Goal: Find specific page/section: Find specific page/section

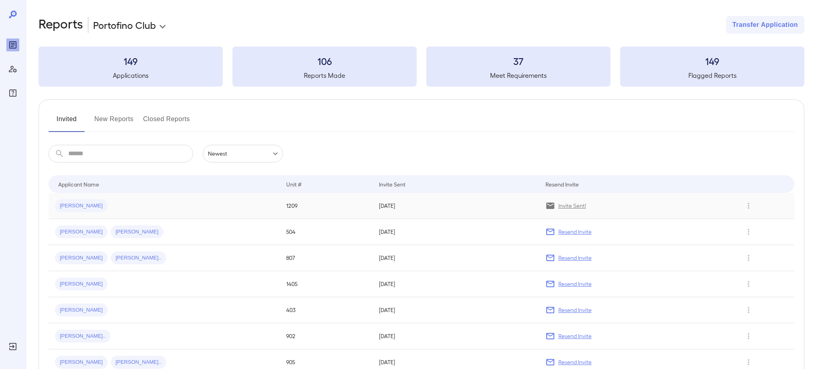
click at [73, 208] on span "[PERSON_NAME]" at bounding box center [81, 206] width 53 height 8
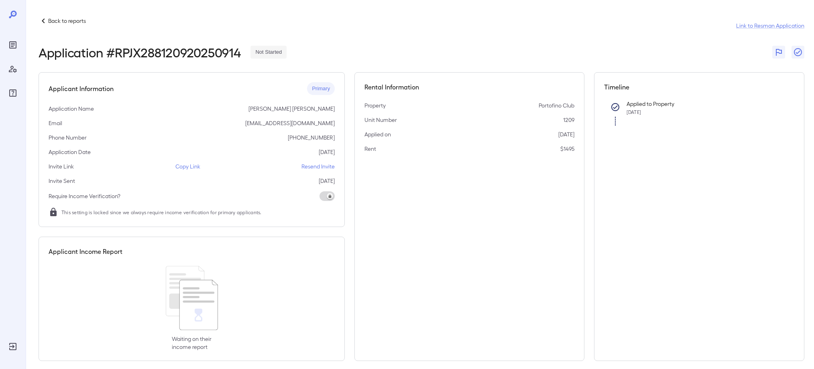
click at [47, 20] on icon at bounding box center [44, 21] width 10 height 10
